Goal: Navigation & Orientation: Find specific page/section

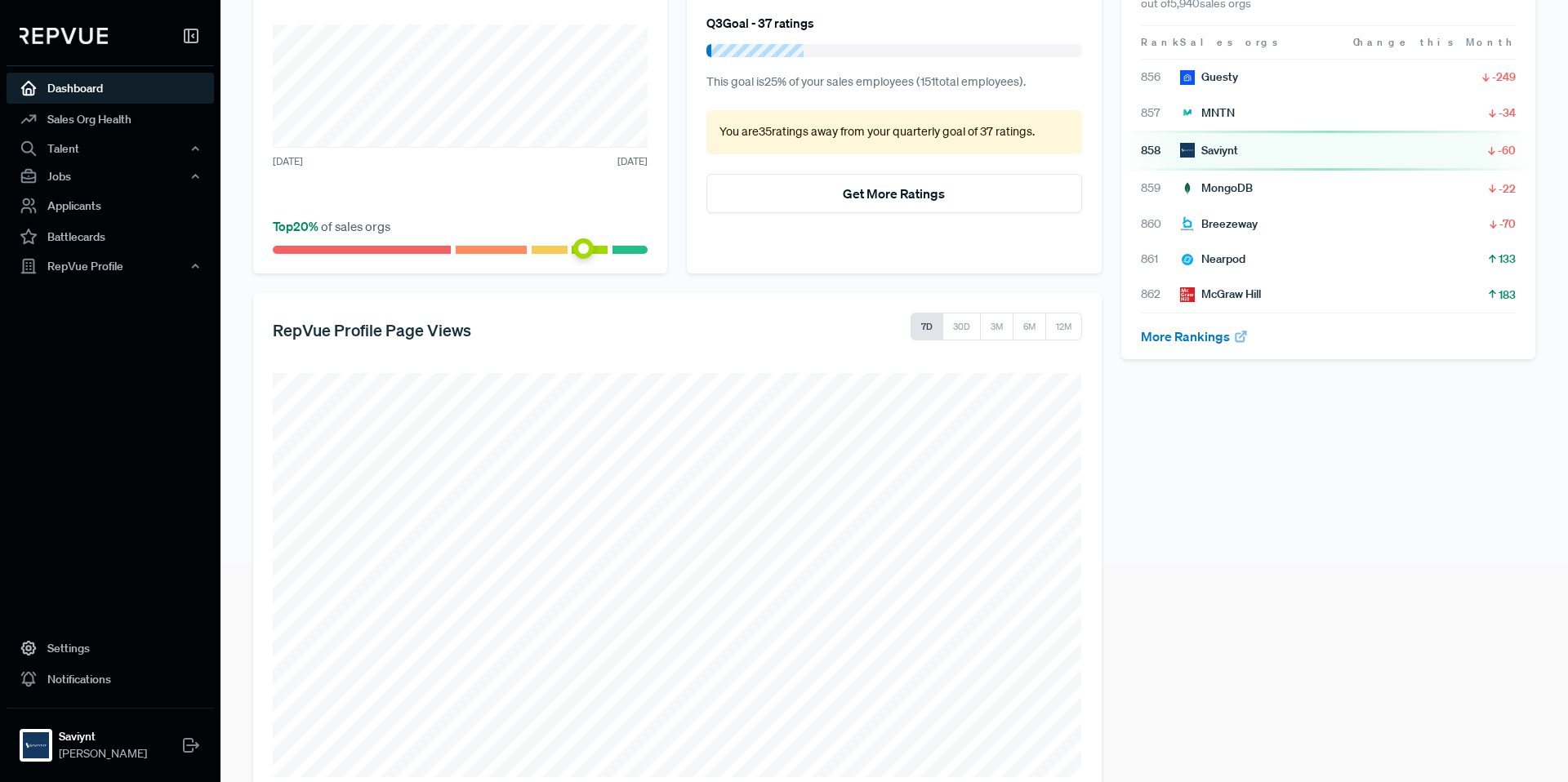
scroll to position [259, 0]
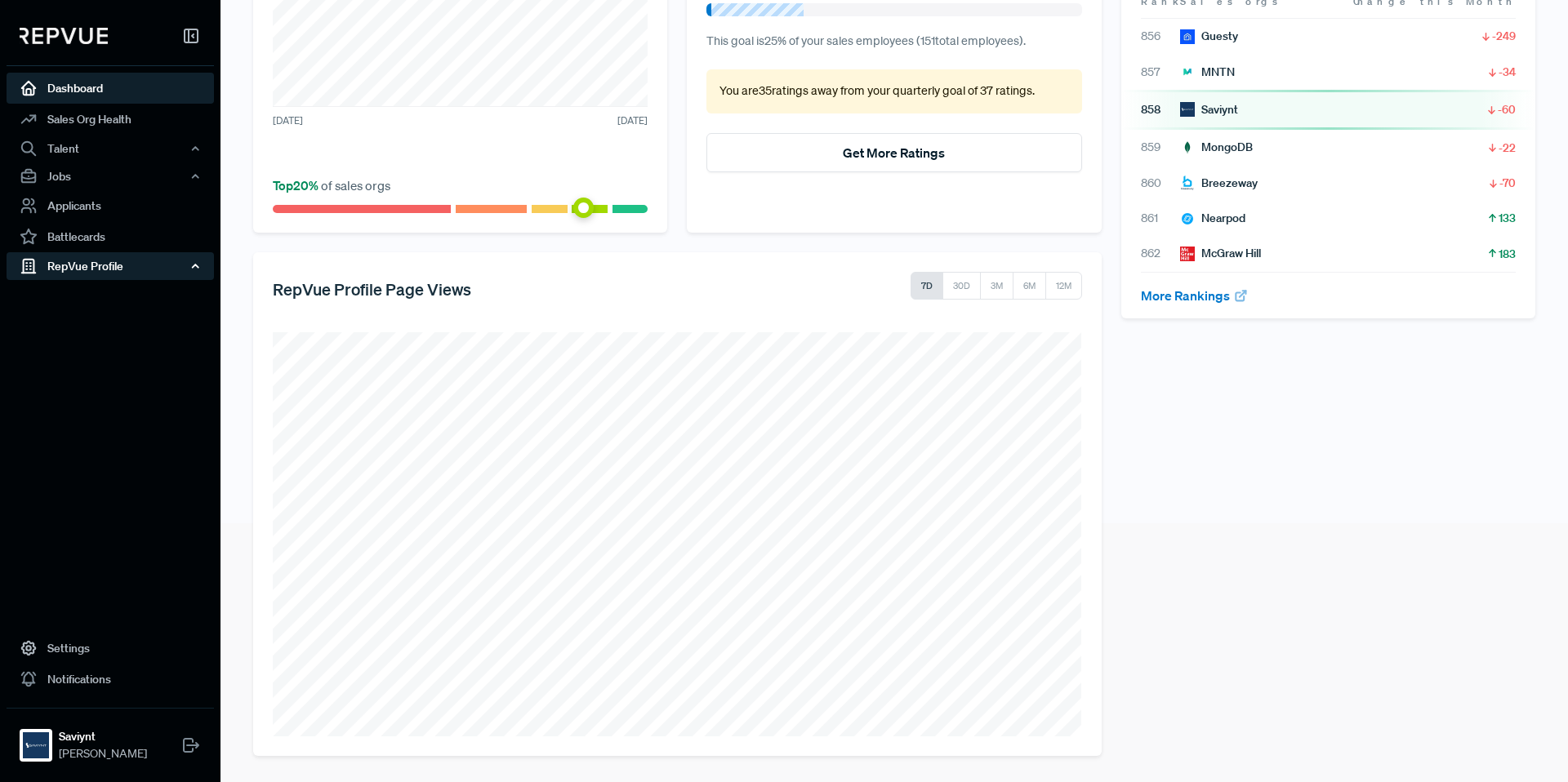
click at [73, 272] on div "RepVue Profile" at bounding box center [109, 266] width 207 height 28
click at [73, 299] on link "Profile Overview" at bounding box center [132, 305] width 207 height 42
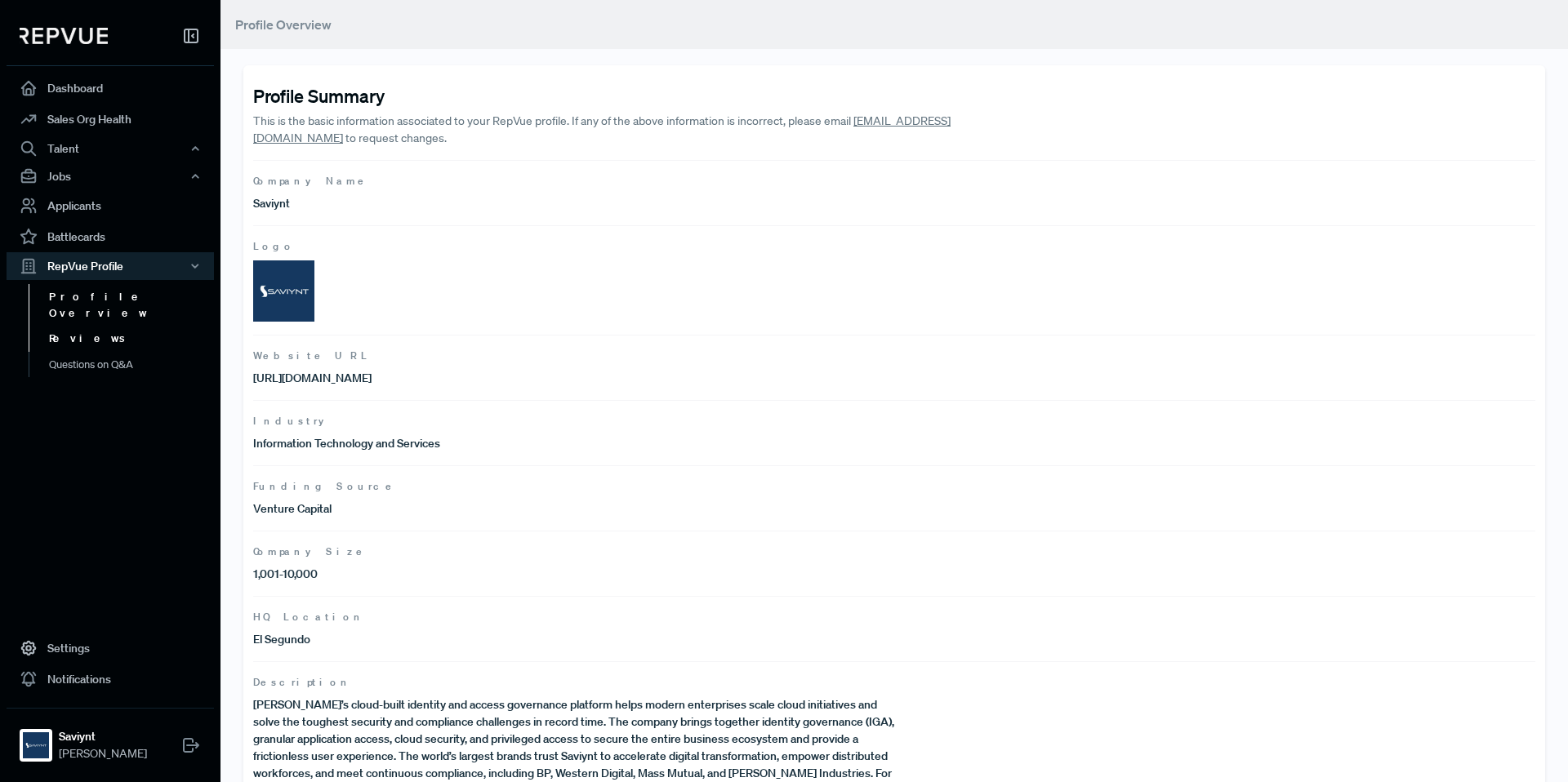
click at [66, 325] on link "Reviews" at bounding box center [132, 338] width 207 height 26
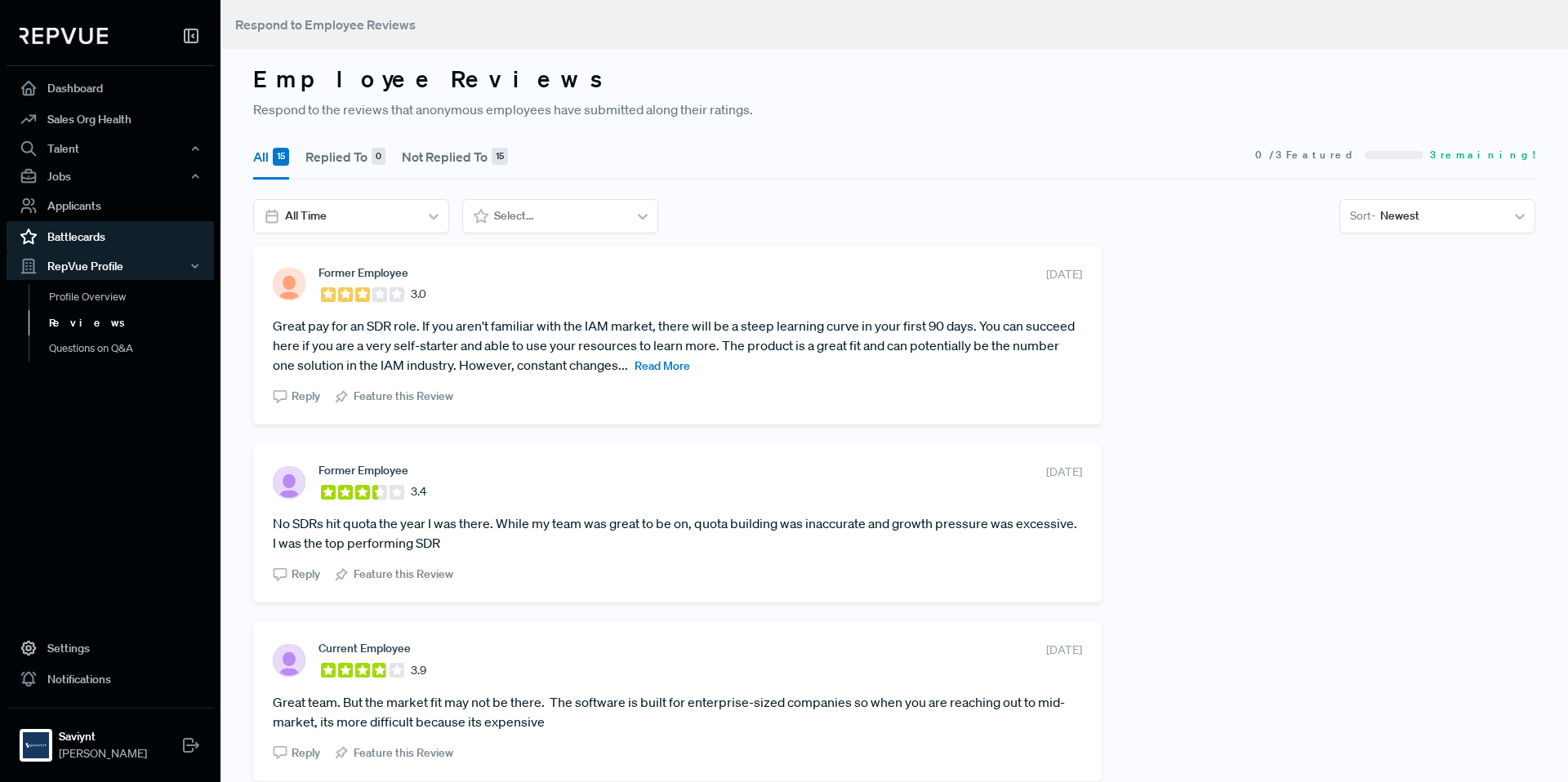
click at [67, 249] on link "Battlecards" at bounding box center [109, 237] width 207 height 31
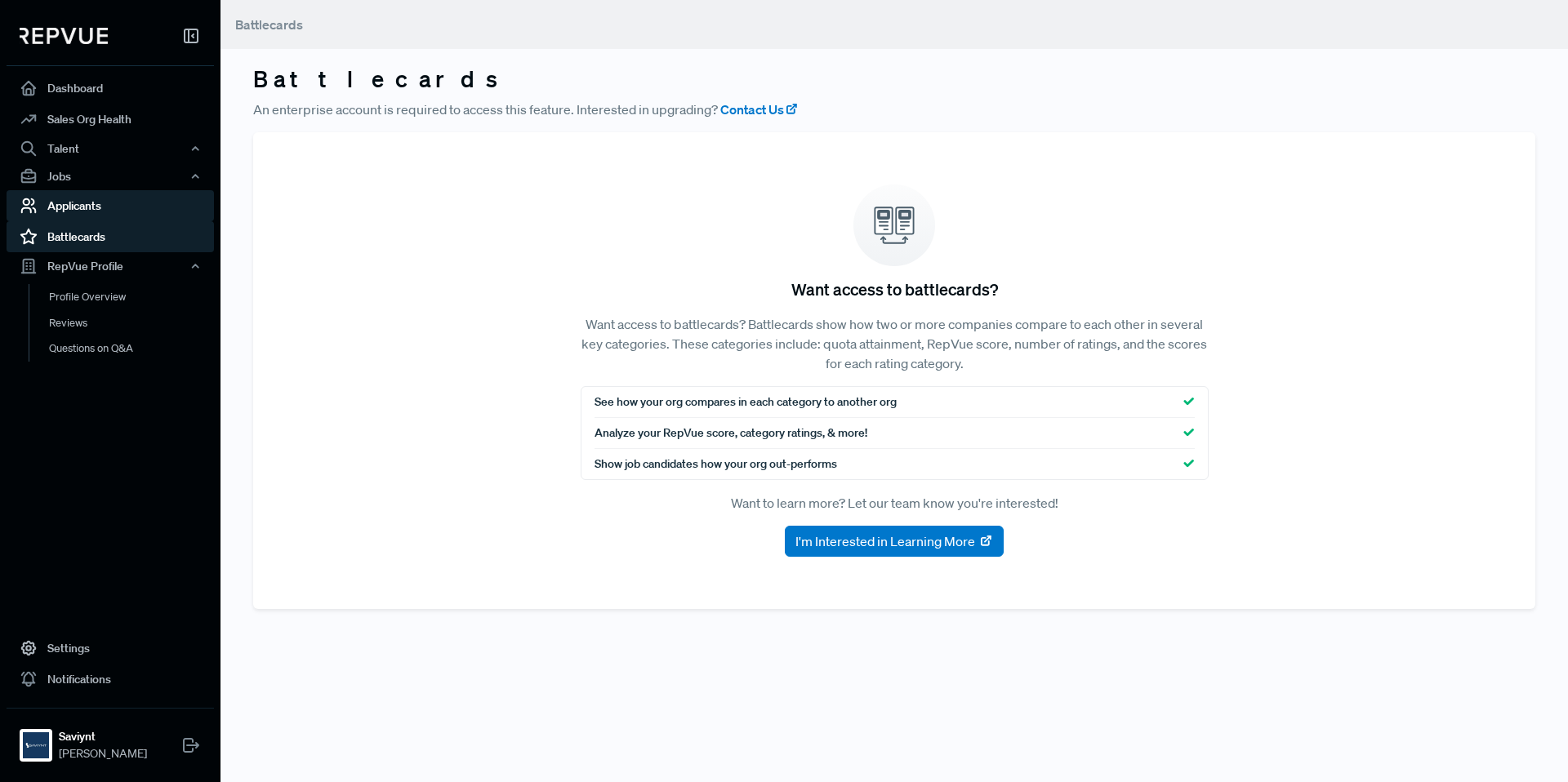
click at [71, 205] on link "Applicants" at bounding box center [109, 205] width 207 height 31
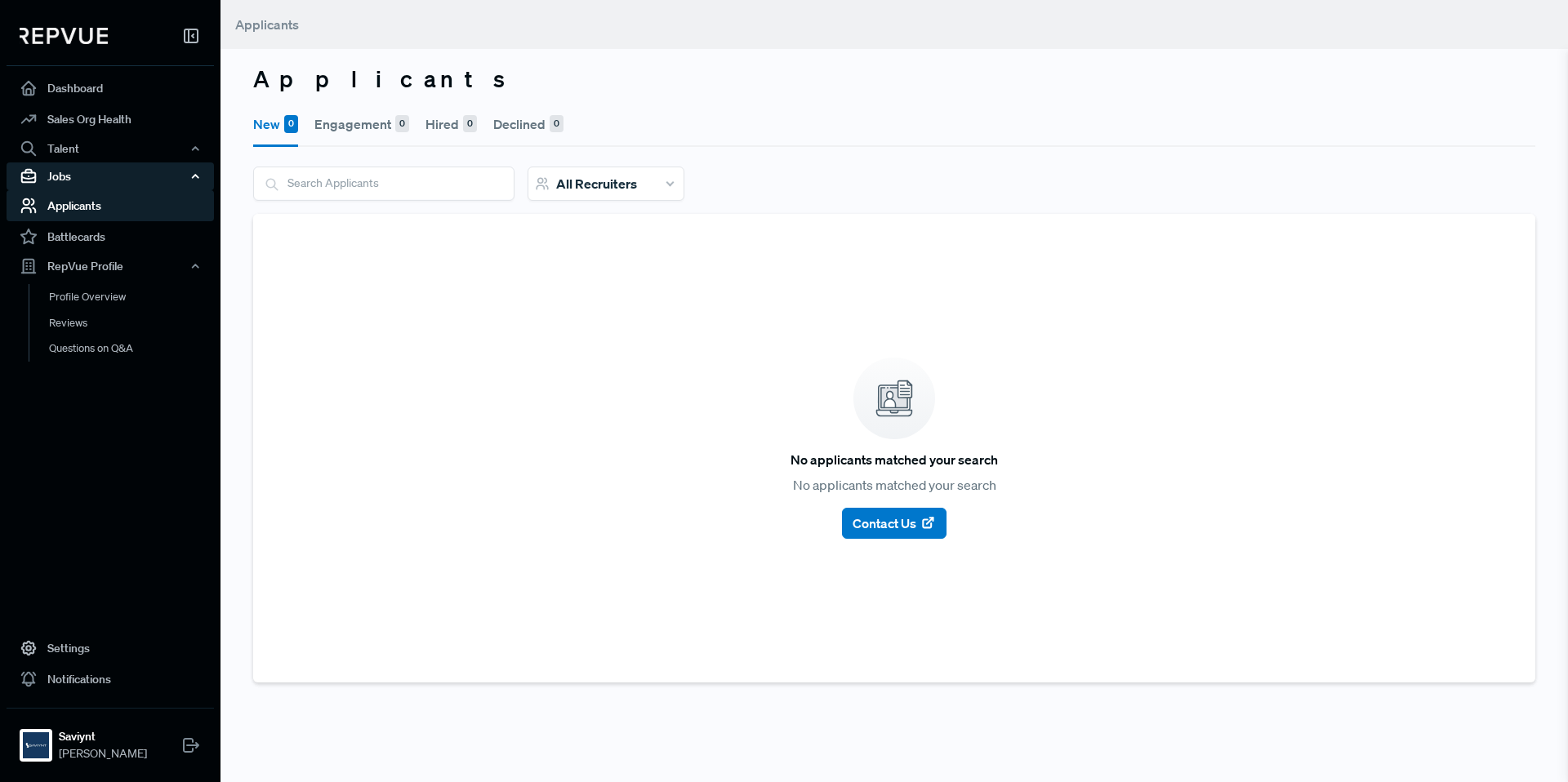
click at [60, 172] on div "Jobs" at bounding box center [109, 176] width 207 height 28
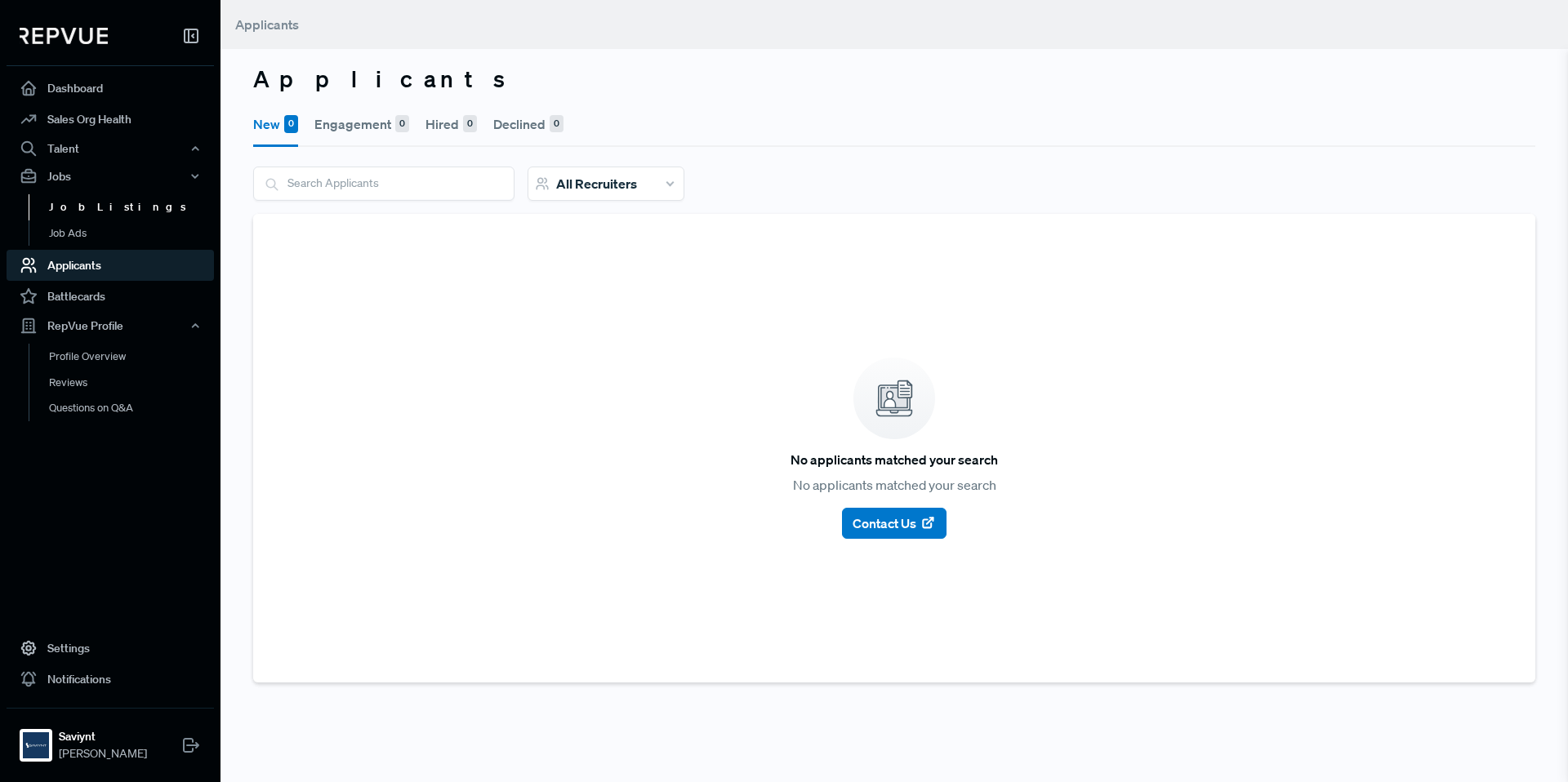
click at [82, 204] on link "Job Listings" at bounding box center [132, 207] width 207 height 26
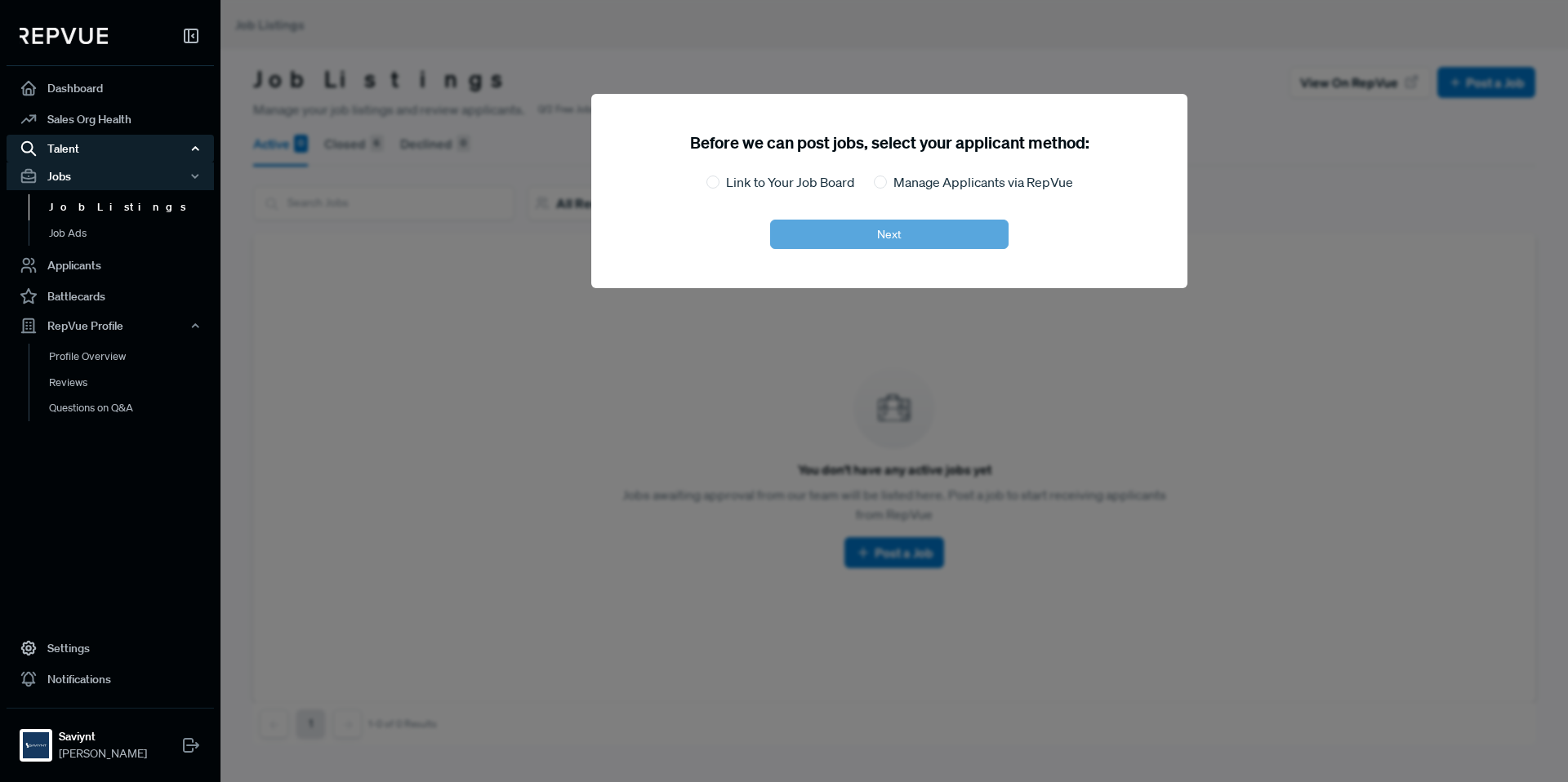
click at [72, 147] on div "Talent" at bounding box center [109, 148] width 207 height 28
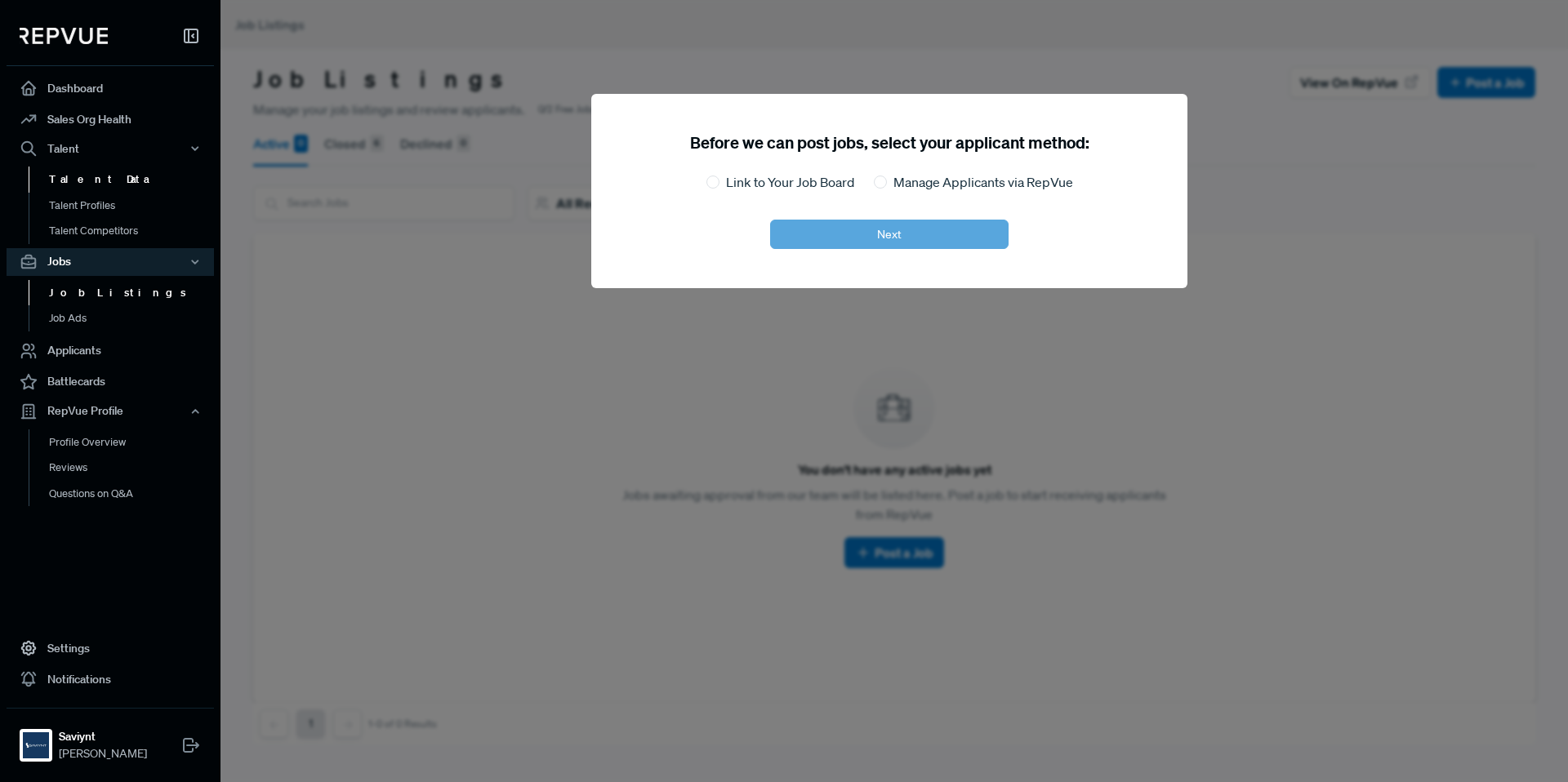
click at [71, 179] on link "Talent Data" at bounding box center [132, 179] width 207 height 26
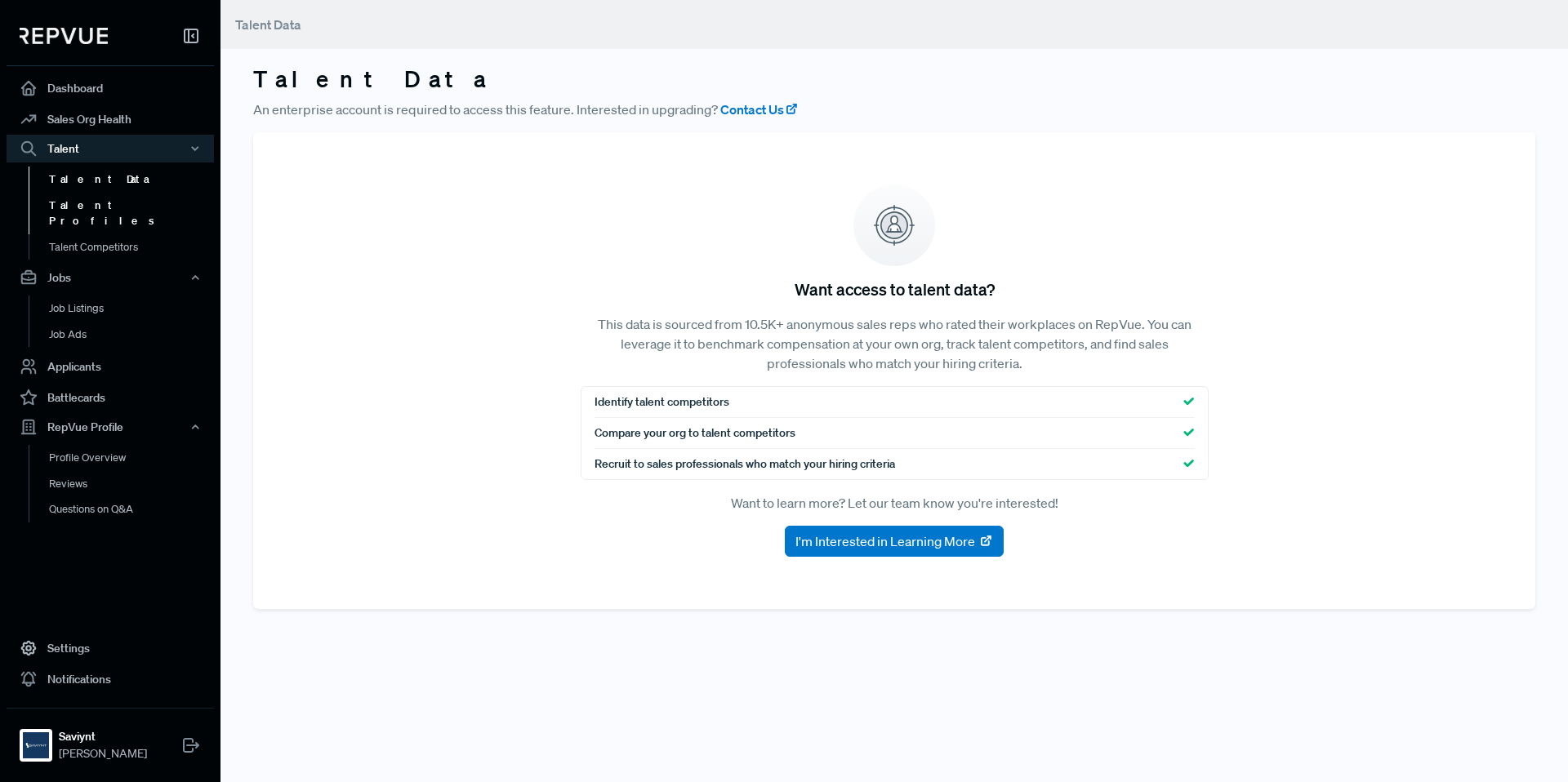
click at [97, 207] on link "Talent Profiles" at bounding box center [132, 213] width 207 height 42
click at [81, 111] on link "Sales Org Health" at bounding box center [109, 119] width 207 height 31
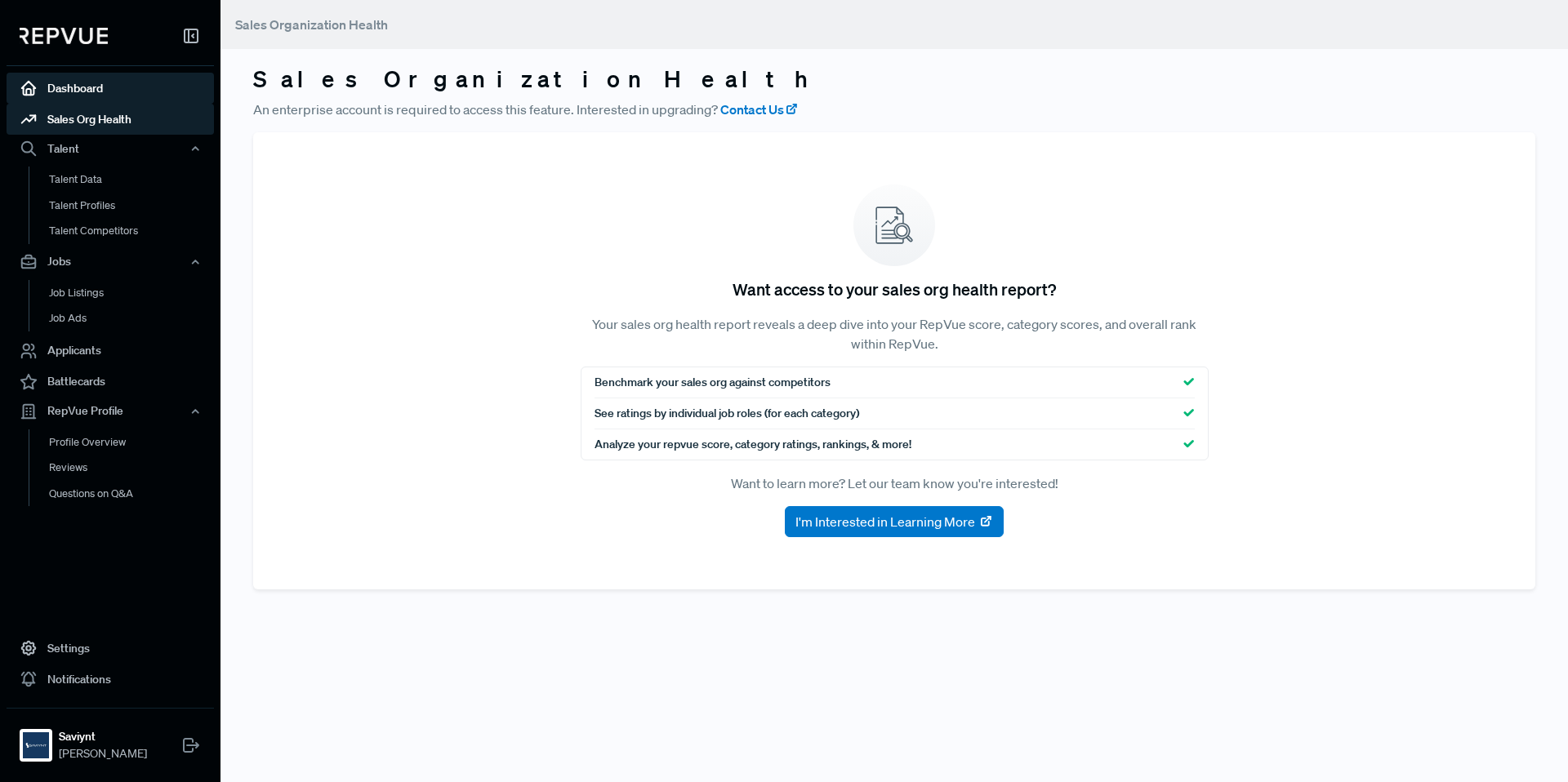
click at [71, 82] on link "Dashboard" at bounding box center [109, 88] width 207 height 31
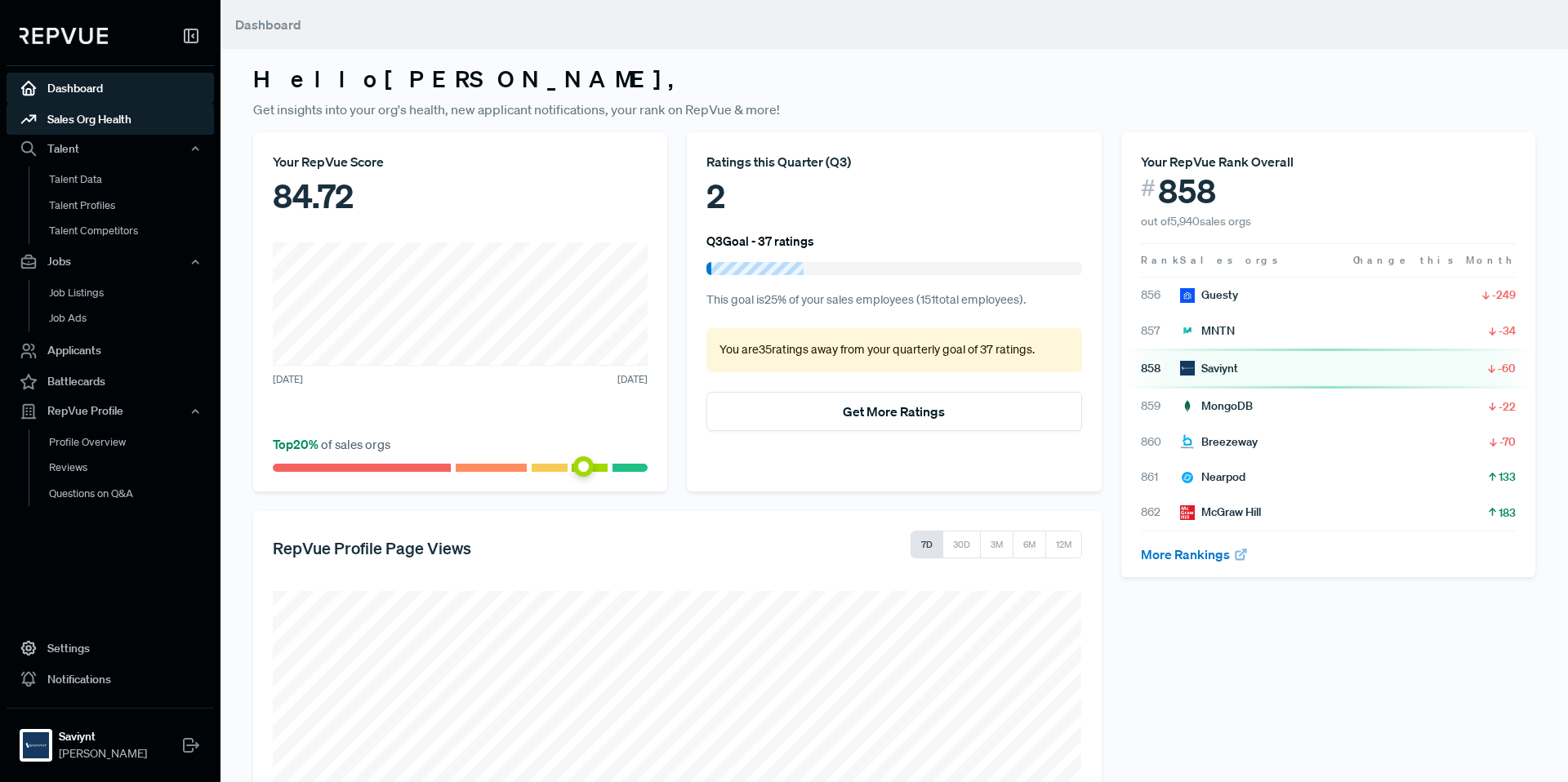
drag, startPoint x: 95, startPoint y: 122, endPoint x: 128, endPoint y: 126, distance: 33.2
click at [95, 122] on link "Sales Org Health" at bounding box center [109, 119] width 207 height 31
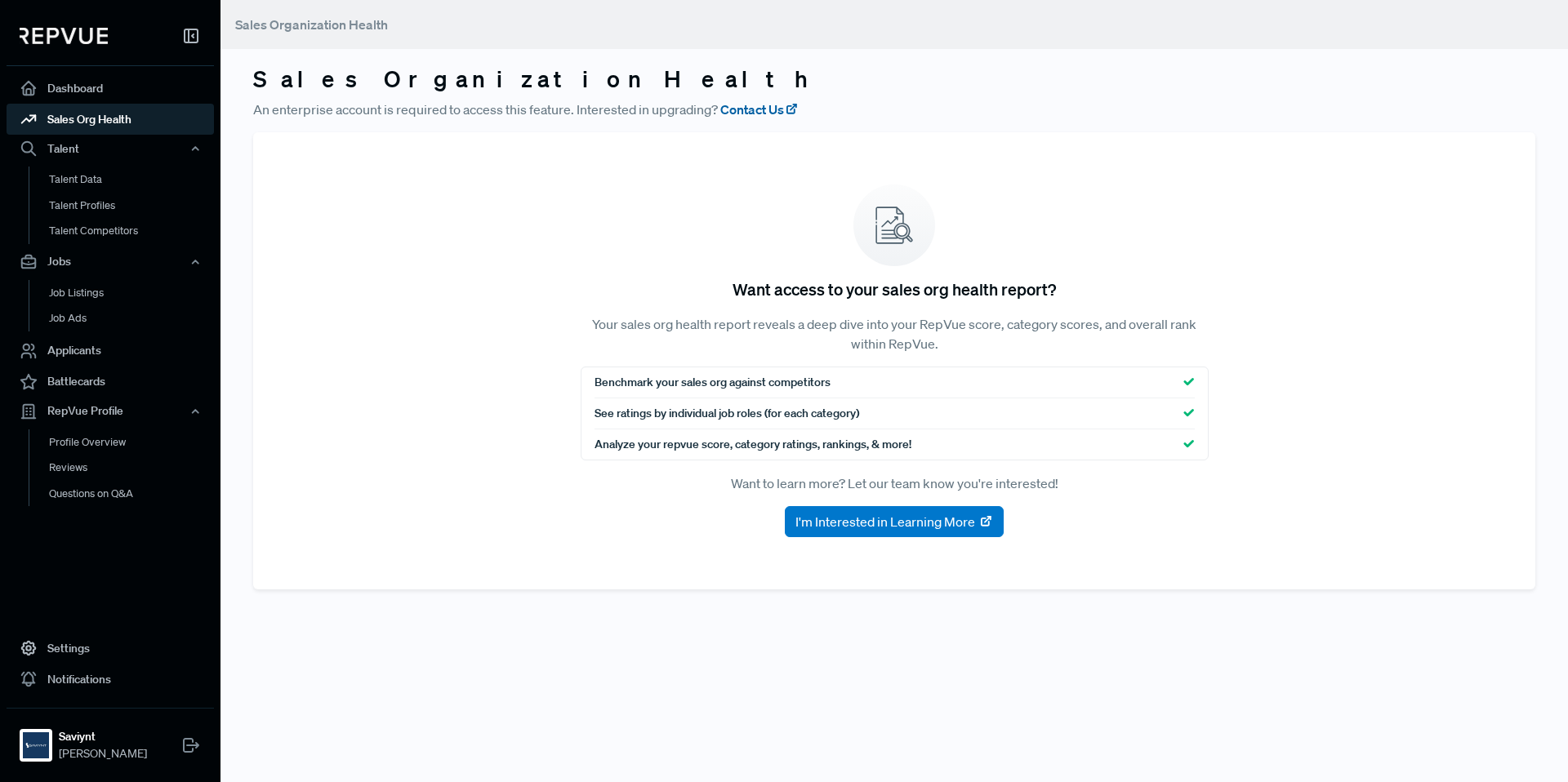
click at [778, 108] on link "Contact Us" at bounding box center [760, 109] width 79 height 20
